Goal: Task Accomplishment & Management: Complete application form

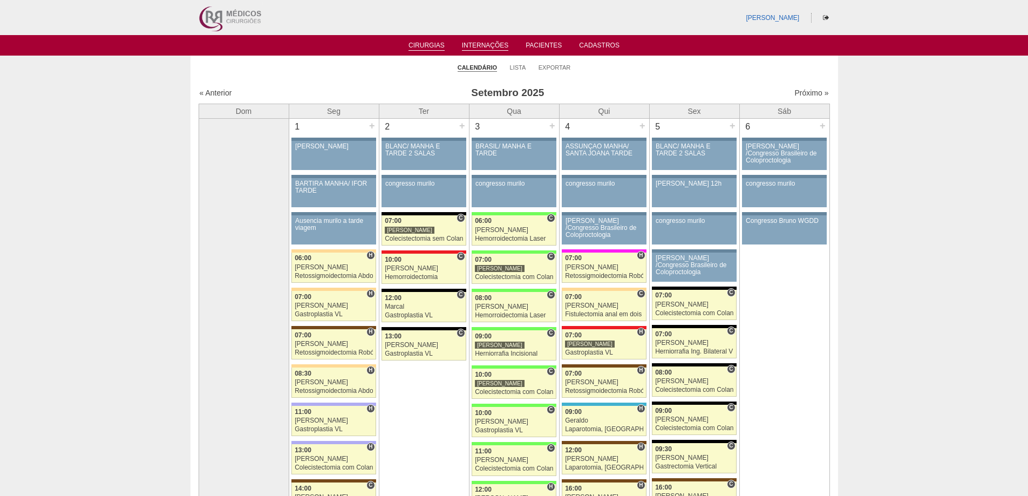
click at [494, 42] on link "Internações" at bounding box center [485, 46] width 47 height 9
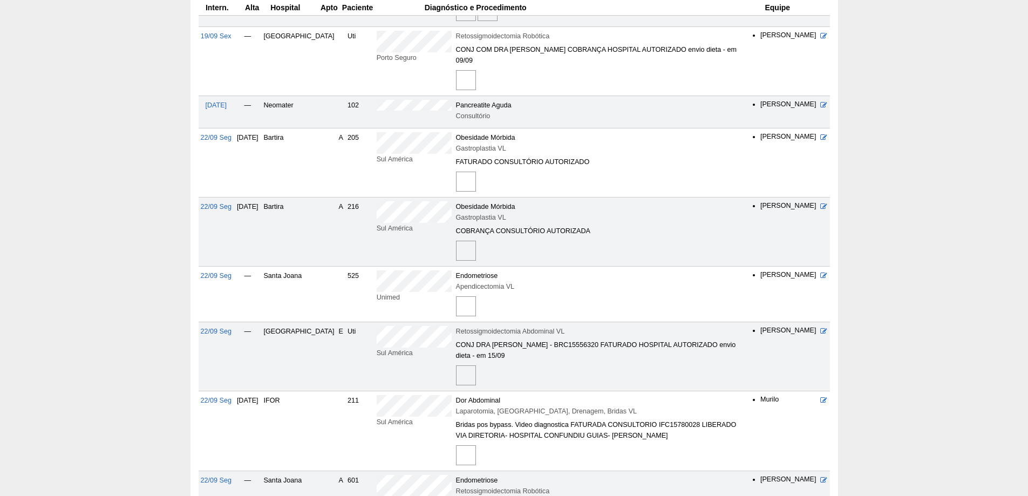
scroll to position [216, 0]
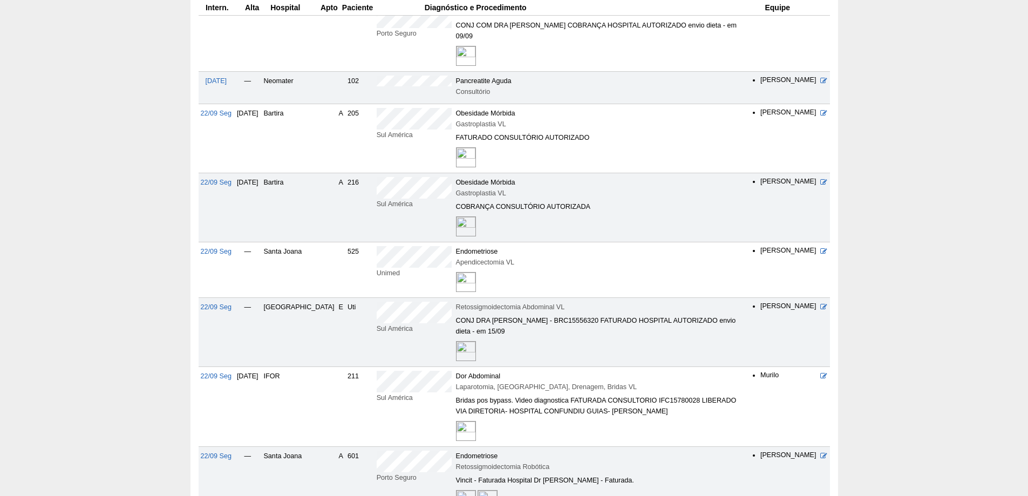
click at [456, 421] on img at bounding box center [466, 431] width 20 height 20
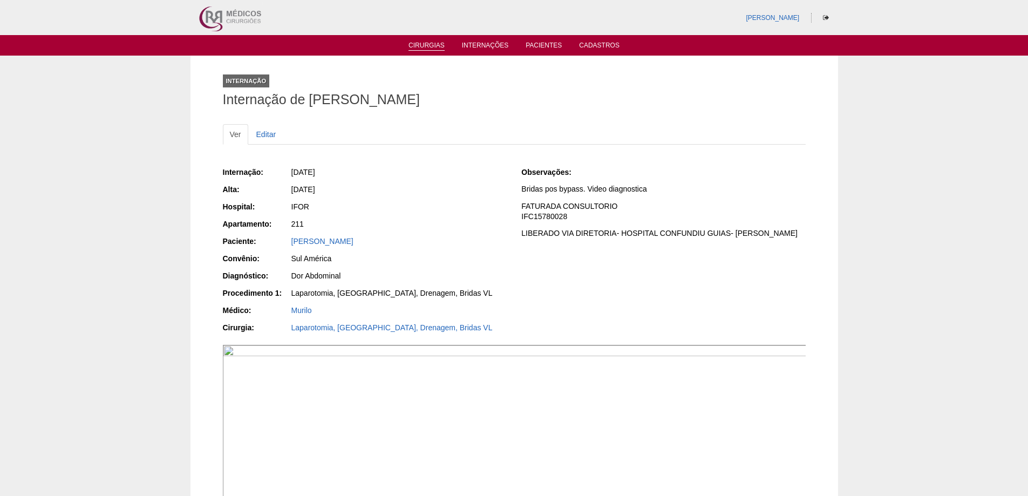
click at [426, 43] on link "Cirurgias" at bounding box center [427, 46] width 36 height 9
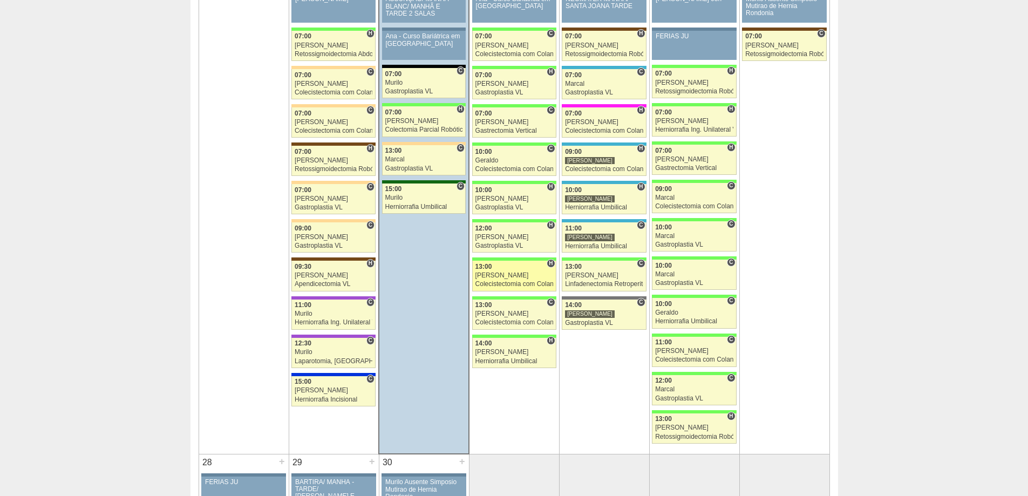
scroll to position [1727, 0]
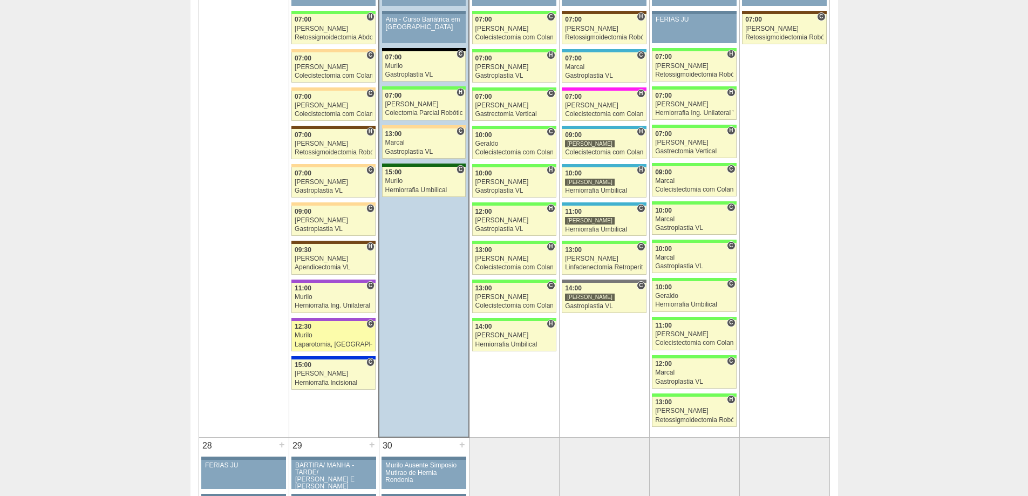
click at [331, 339] on div "Murilo" at bounding box center [334, 335] width 78 height 7
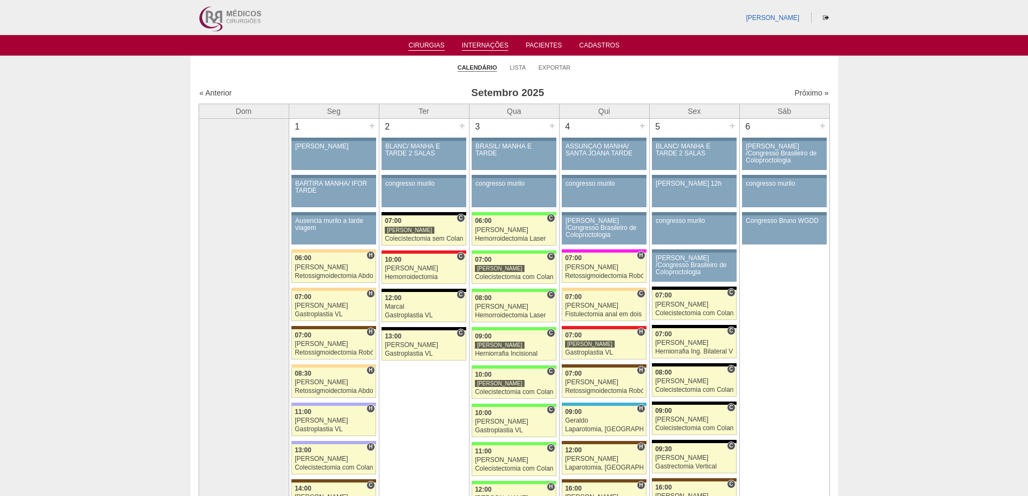
click at [480, 40] on li "Internações" at bounding box center [485, 44] width 62 height 9
click at [494, 43] on link "Internações" at bounding box center [485, 46] width 47 height 9
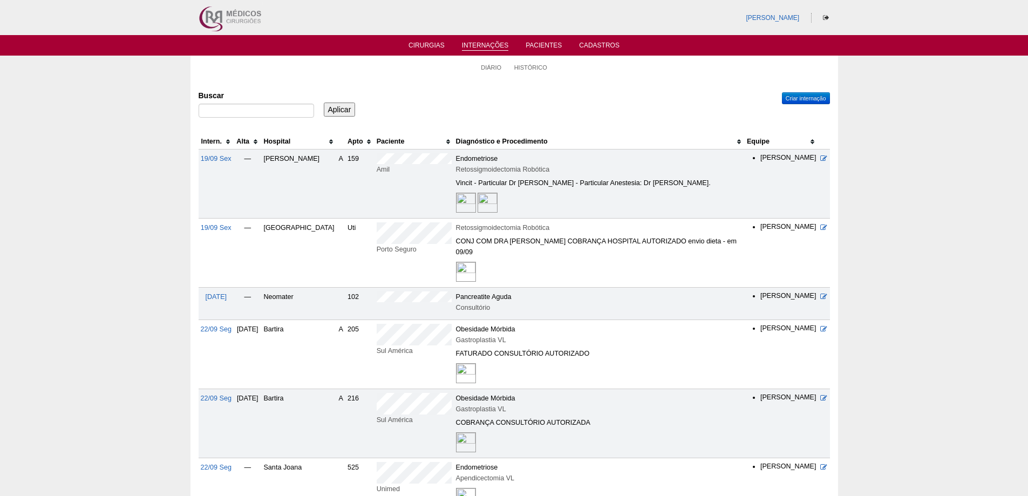
click at [286, 138] on th "Hospital" at bounding box center [298, 142] width 75 height 16
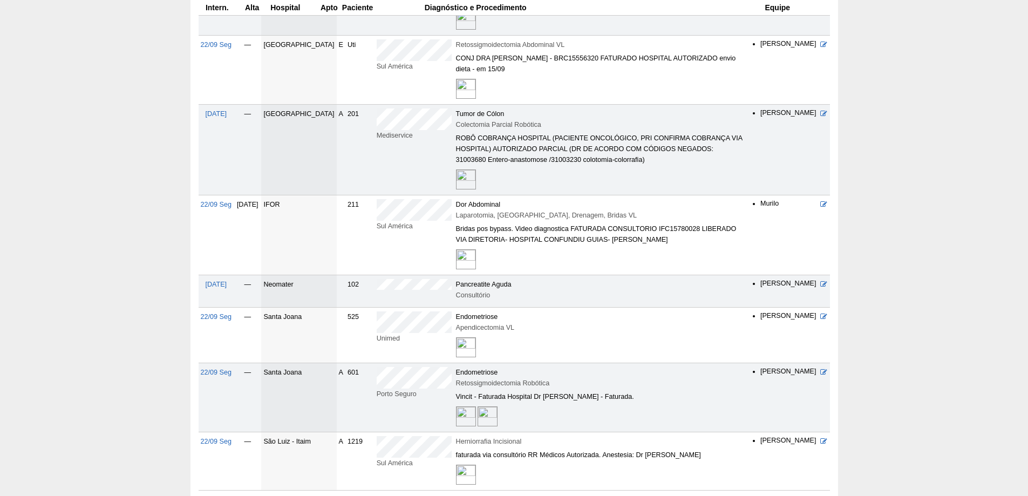
scroll to position [486, 0]
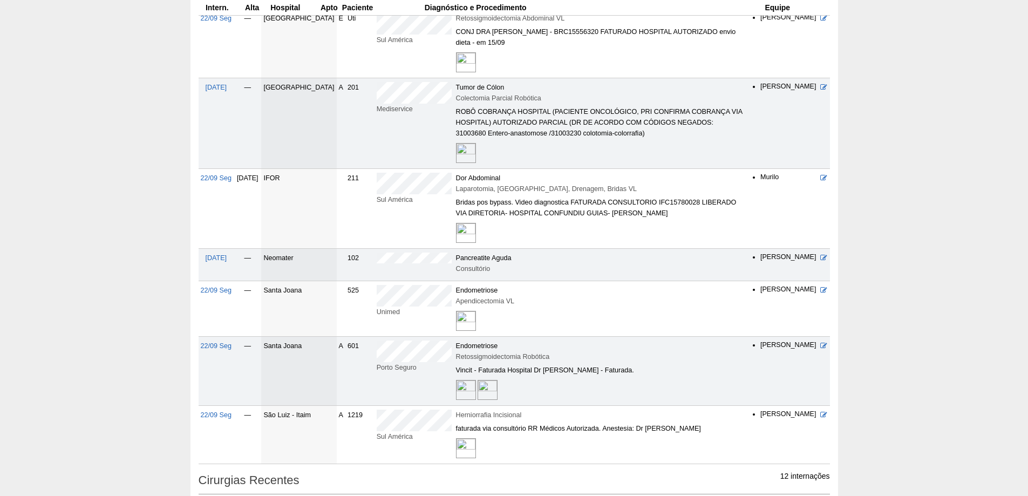
click at [456, 223] on img at bounding box center [466, 233] width 20 height 20
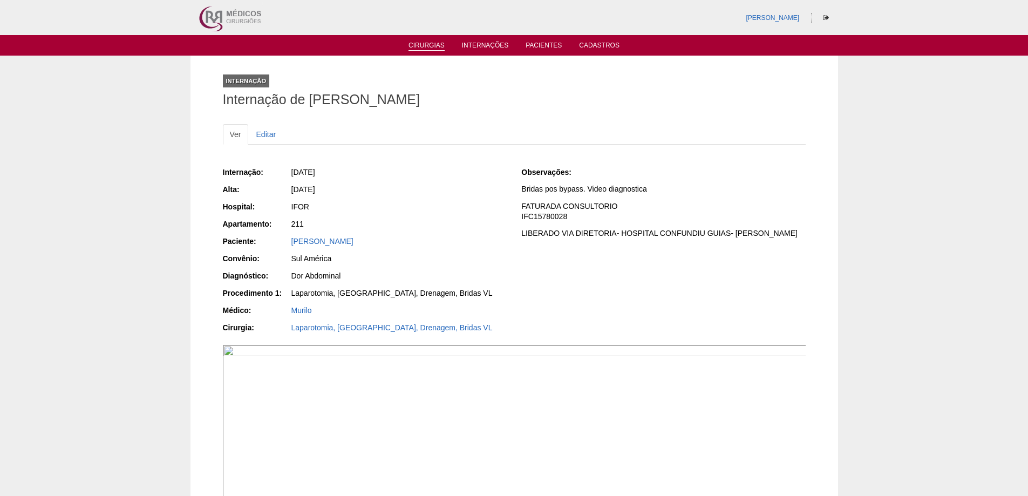
click at [433, 42] on link "Cirurgias" at bounding box center [427, 46] width 36 height 9
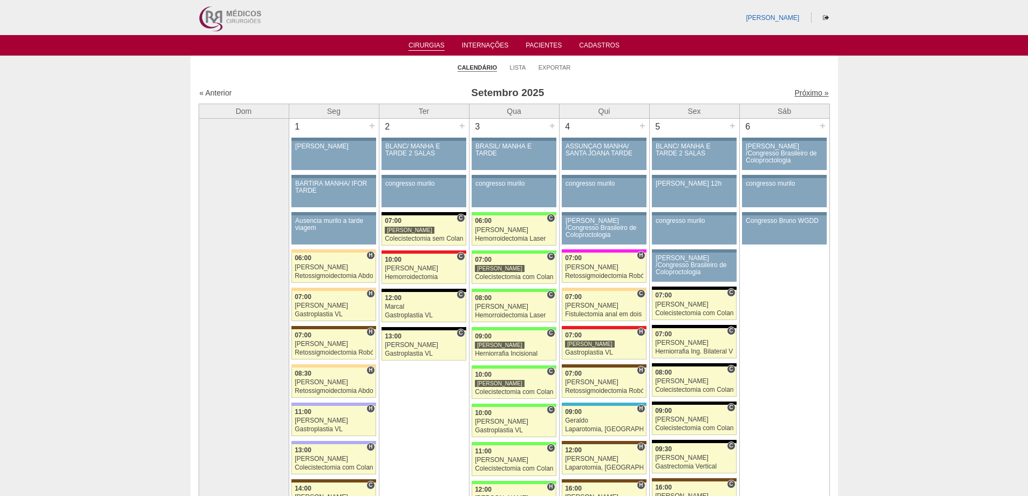
click at [797, 90] on link "Próximo »" at bounding box center [812, 93] width 34 height 9
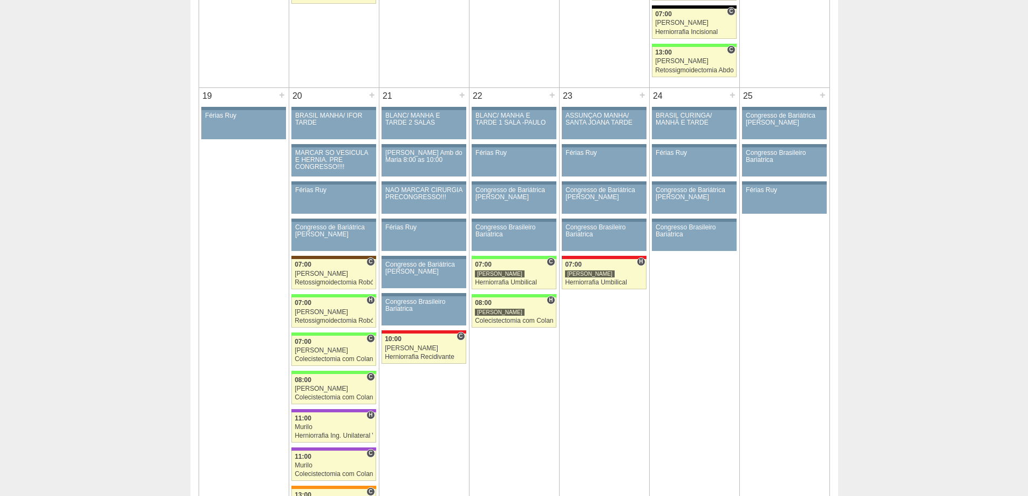
scroll to position [1309, 0]
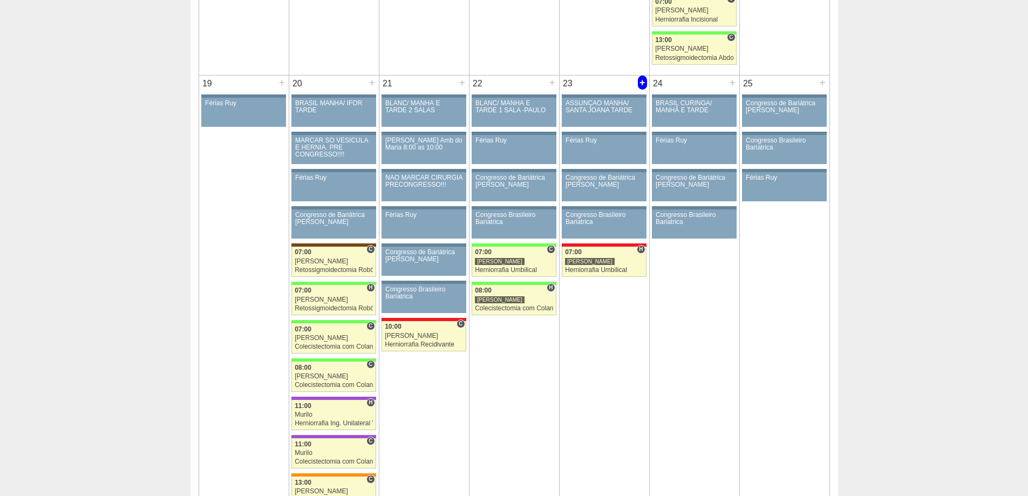
click at [642, 78] on div "+" at bounding box center [642, 83] width 9 height 14
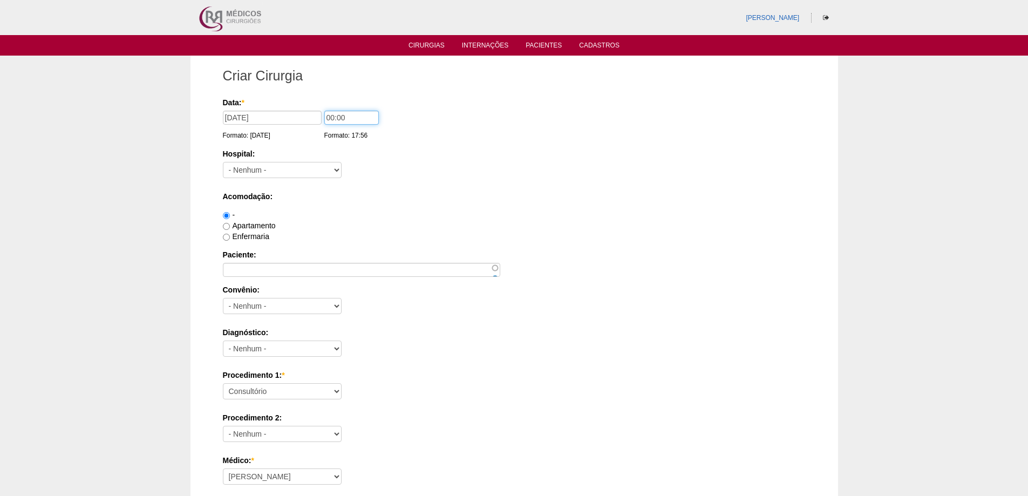
click at [328, 117] on input "00:00" at bounding box center [351, 118] width 55 height 14
type input "09:00"
click at [298, 172] on select "- Nenhum - 9 de Julho Albert Einstein Alvorada América Assunção Bartira Benefic…" at bounding box center [282, 170] width 119 height 16
select select "5"
click at [223, 162] on select "- Nenhum - 9 de Julho Albert Einstein Alvorada América Assunção Bartira Benefic…" at bounding box center [282, 170] width 119 height 16
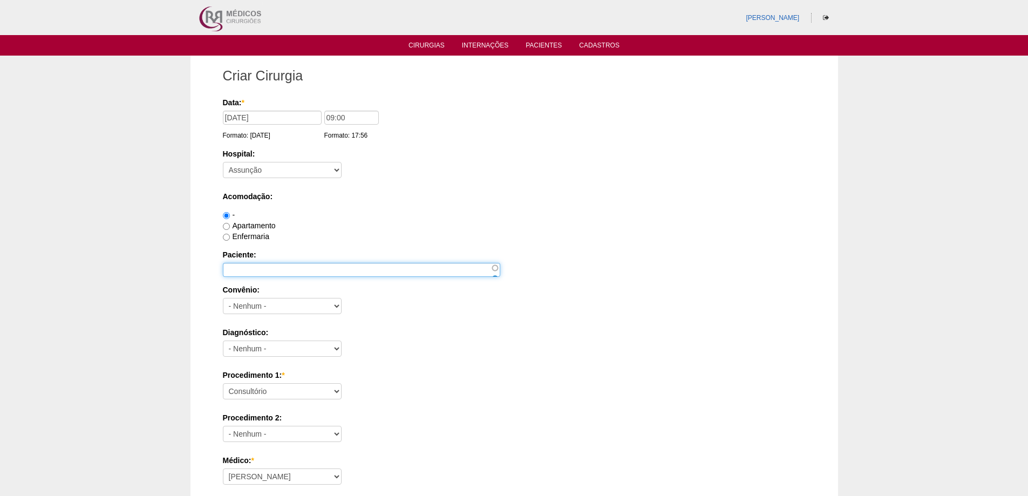
click at [266, 264] on input "Paciente:" at bounding box center [361, 270] width 277 height 14
click at [253, 223] on label "Apartamento" at bounding box center [249, 225] width 53 height 9
click at [230, 223] on input "Apartamento" at bounding box center [226, 226] width 7 height 7
radio input "true"
click at [241, 266] on input "Paciente:" at bounding box center [361, 270] width 277 height 14
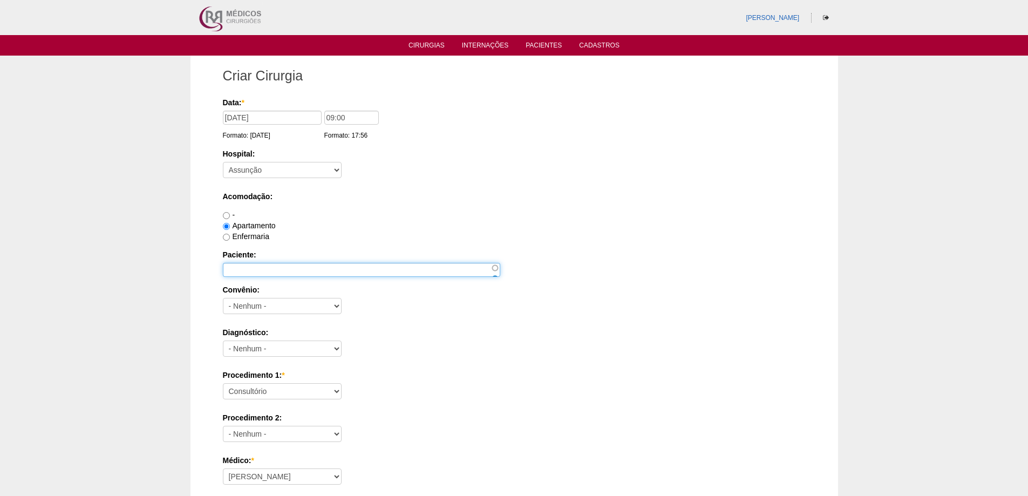
paste input "[PERSON_NAME]"
type input "[PERSON_NAME]"
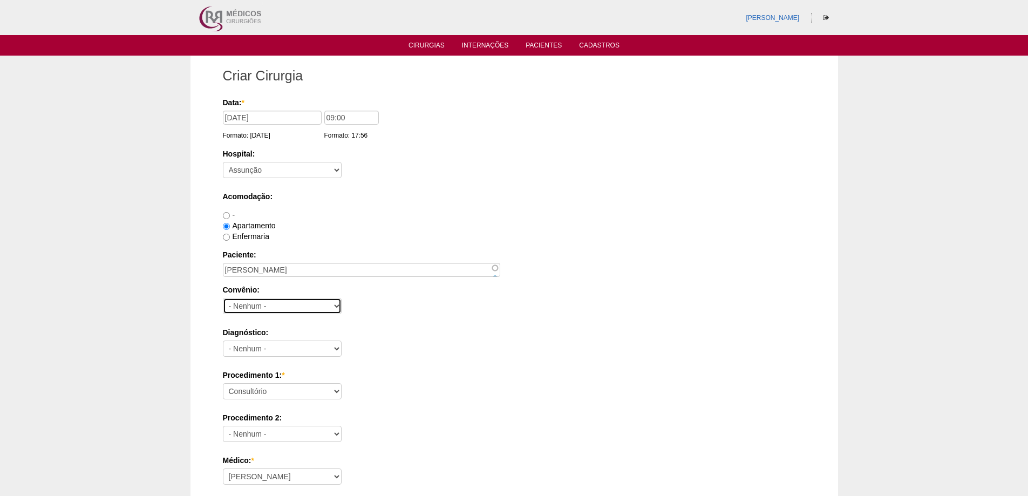
click at [261, 306] on select "- Nenhum - Abet Afresp Allianz Amil Blue Life Caasp Cabesp Caixa de Pensões Car…" at bounding box center [282, 306] width 119 height 16
select select "26"
click at [223, 298] on select "- Nenhum - Abet Afresp Allianz Amil Blue Life Caasp Cabesp Caixa de Pensões Car…" at bounding box center [282, 306] width 119 height 16
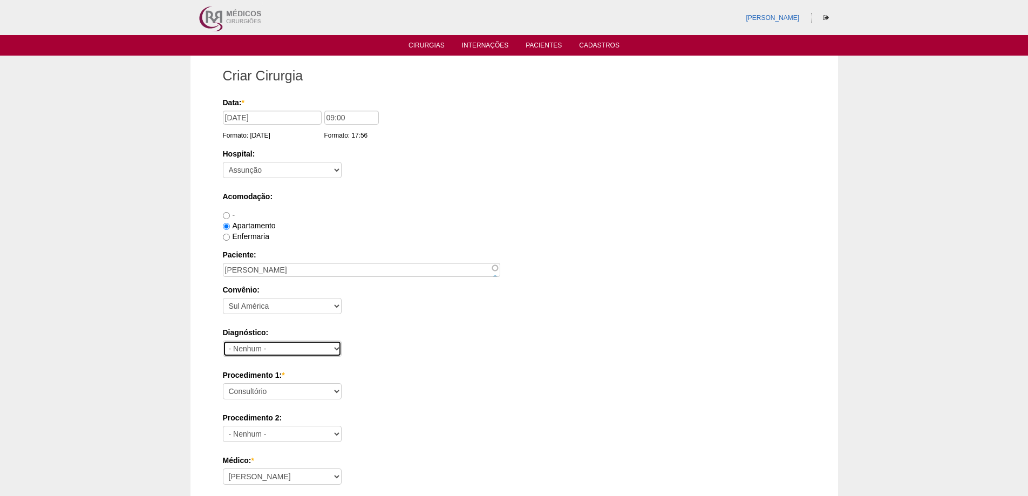
click at [293, 346] on select "- Nenhum - Abdome Agudo Abscesso Hepático Abscesso Perianal Abscesso Peritoneal…" at bounding box center [282, 349] width 119 height 16
select select "3704"
click at [223, 341] on select "- Nenhum - Abdome Agudo Abscesso Hepático Abscesso Perianal Abscesso Peritoneal…" at bounding box center [282, 349] width 119 height 16
click at [290, 388] on select "Consultório Abscesso Hepático - Drenagem Abscesso perianal Amputação Abdômino P…" at bounding box center [282, 391] width 119 height 16
select select "4910"
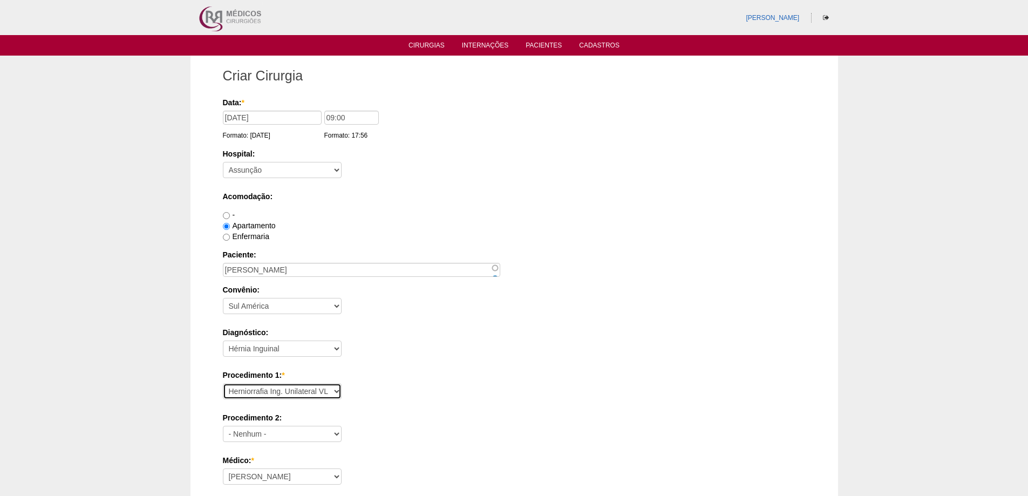
click at [223, 383] on select "Consultório Abscesso Hepático - Drenagem Abscesso perianal Amputação Abdômino P…" at bounding box center [282, 391] width 119 height 16
click at [288, 428] on select "- Nenhum - Consultório Abscesso Hepático - Drenagem Abscesso perianal Amputação…" at bounding box center [282, 434] width 119 height 16
select select "3740"
click at [223, 426] on select "- Nenhum - Consultório Abscesso Hepático - Drenagem Abscesso perianal Amputação…" at bounding box center [282, 434] width 119 height 16
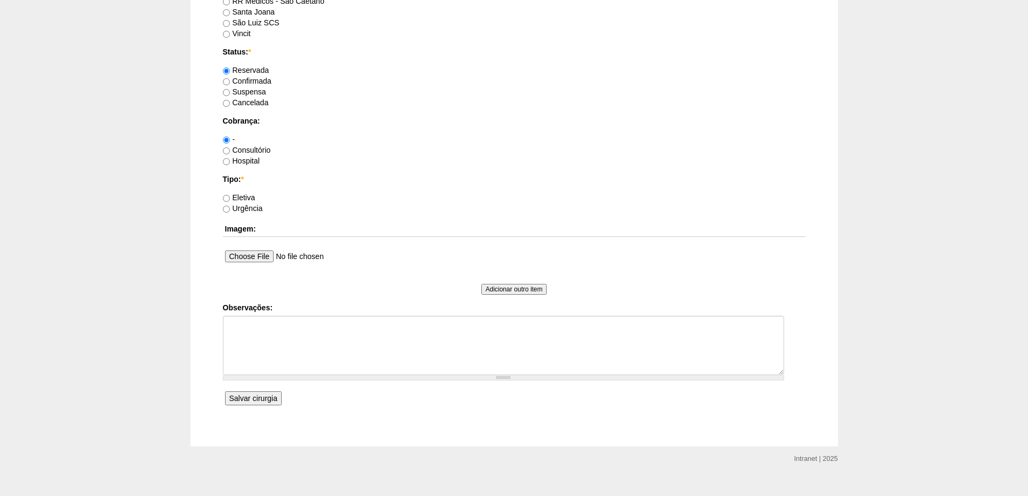
scroll to position [783, 0]
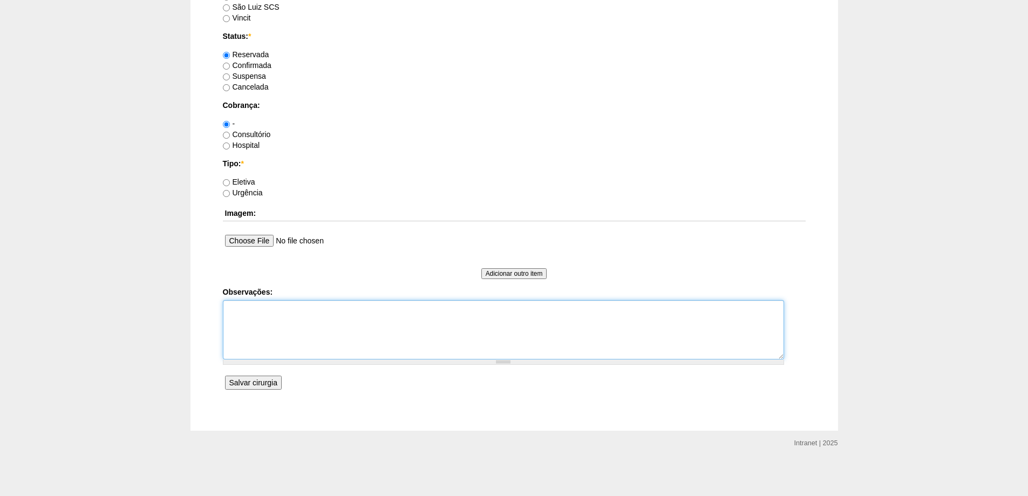
click at [281, 335] on textarea "Observações:" at bounding box center [503, 329] width 561 height 59
type textarea "P"
type textarea "Hérnia Inguinal Direita + Hérnia umbilical Solicitar: Tela Prolene + Agulha de …"
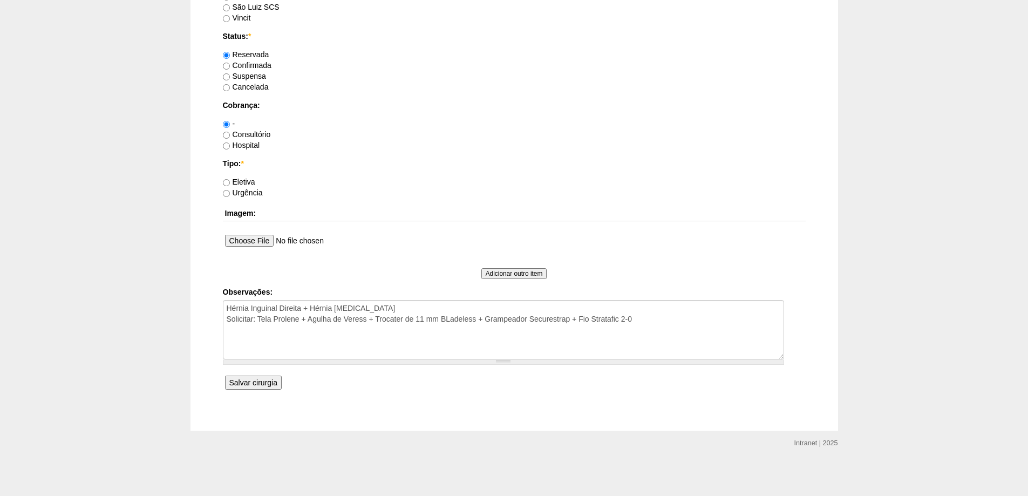
click at [256, 381] on input "Salvar cirurgia" at bounding box center [253, 383] width 57 height 14
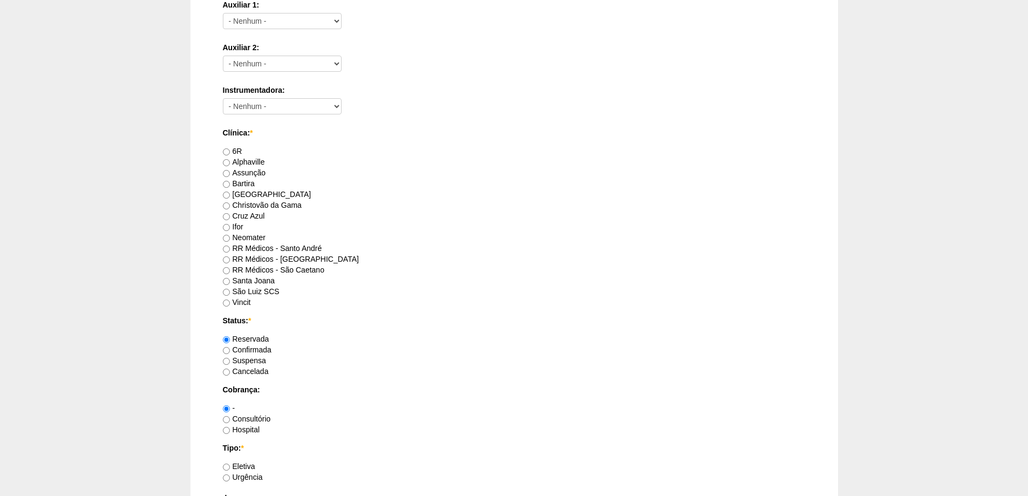
scroll to position [540, 0]
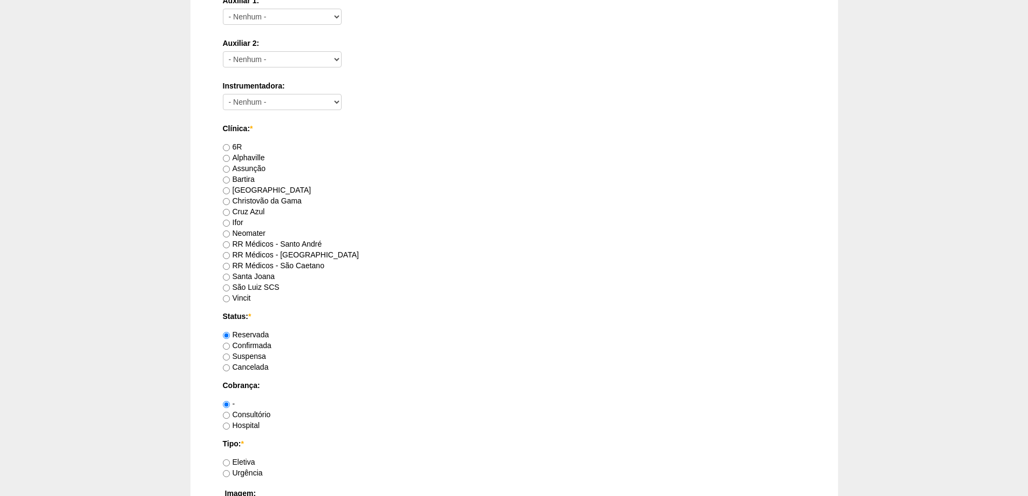
click at [284, 252] on label "RR Médicos - [GEOGRAPHIC_DATA]" at bounding box center [291, 254] width 136 height 9
click at [230, 252] on input "RR Médicos - [GEOGRAPHIC_DATA]" at bounding box center [226, 255] width 7 height 7
radio input "true"
click at [249, 415] on label "Consultório" at bounding box center [247, 414] width 48 height 9
click at [230, 415] on input "Consultório" at bounding box center [226, 415] width 7 height 7
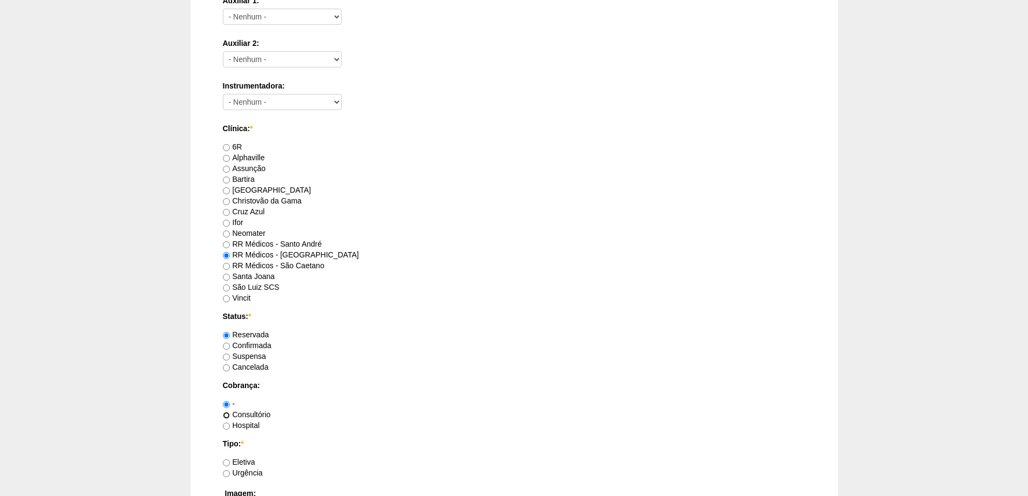
radio input "true"
click at [239, 459] on label "Eletiva" at bounding box center [239, 462] width 32 height 9
click at [230, 459] on input "Eletiva" at bounding box center [226, 462] width 7 height 7
radio input "true"
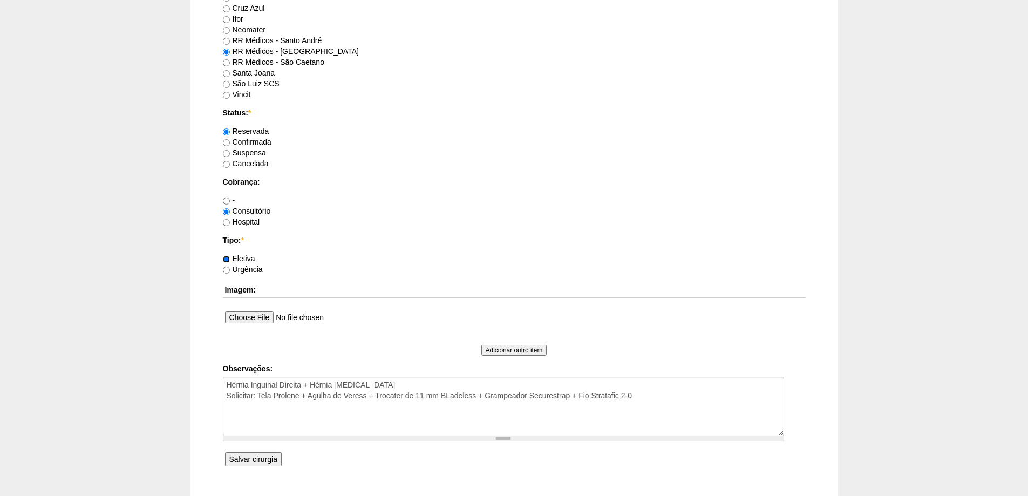
scroll to position [820, 0]
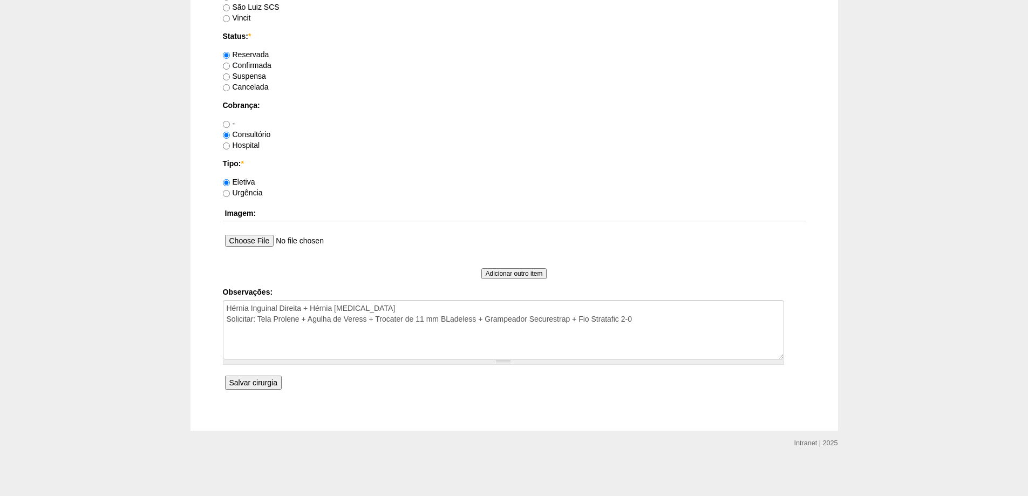
click at [234, 377] on input "Salvar cirurgia" at bounding box center [253, 383] width 57 height 14
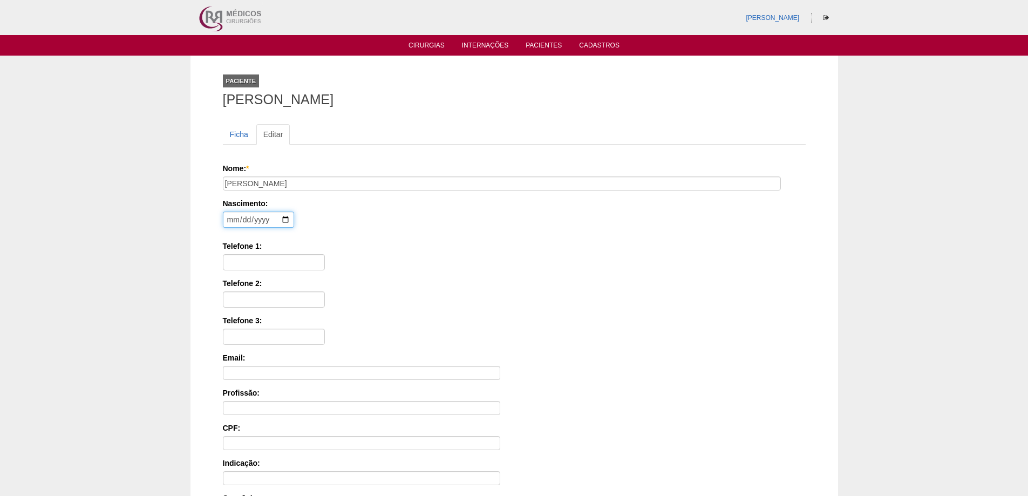
click at [228, 219] on input "date" at bounding box center [258, 220] width 71 height 16
type input "1972-01-26"
click at [274, 264] on input "Telefone 1:" at bounding box center [274, 262] width 102 height 16
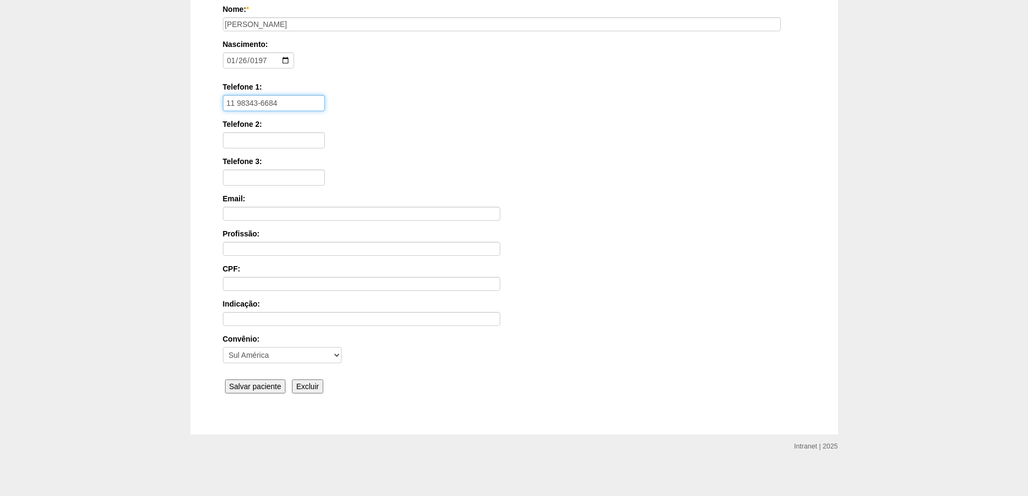
scroll to position [163, 0]
type input "11 98343-6684"
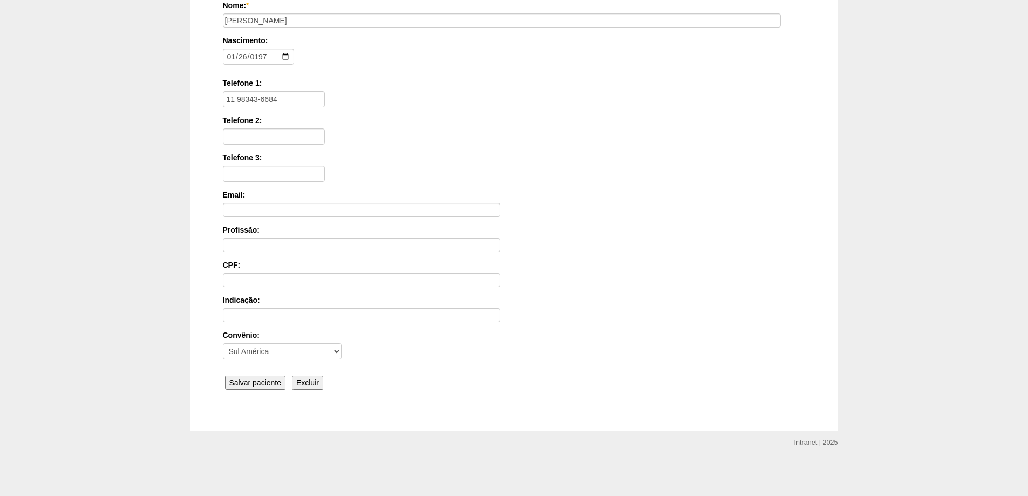
click at [246, 376] on input "Salvar paciente" at bounding box center [255, 383] width 61 height 14
